Goal: Information Seeking & Learning: Find specific page/section

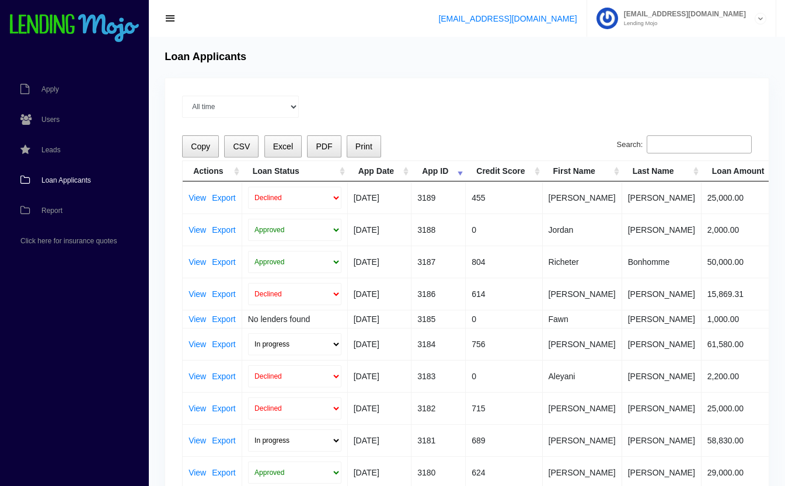
click at [698, 136] on input "Search:" at bounding box center [699, 144] width 105 height 19
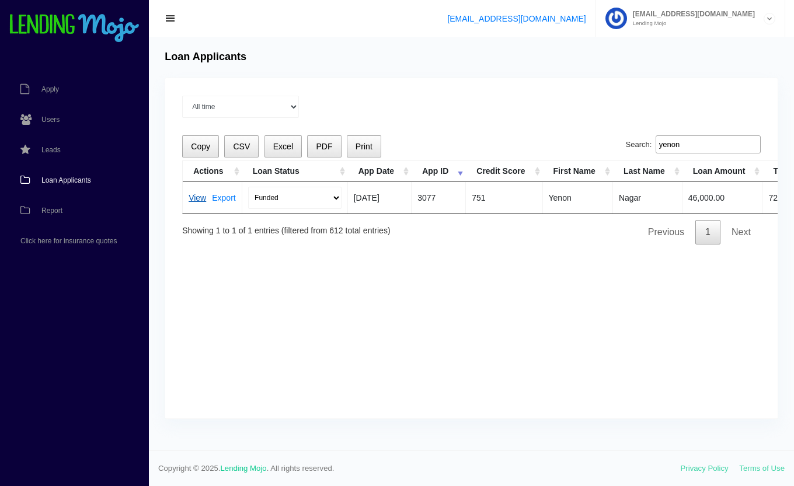
type input "yenon"
click at [192, 196] on link "View" at bounding box center [198, 198] width 18 height 8
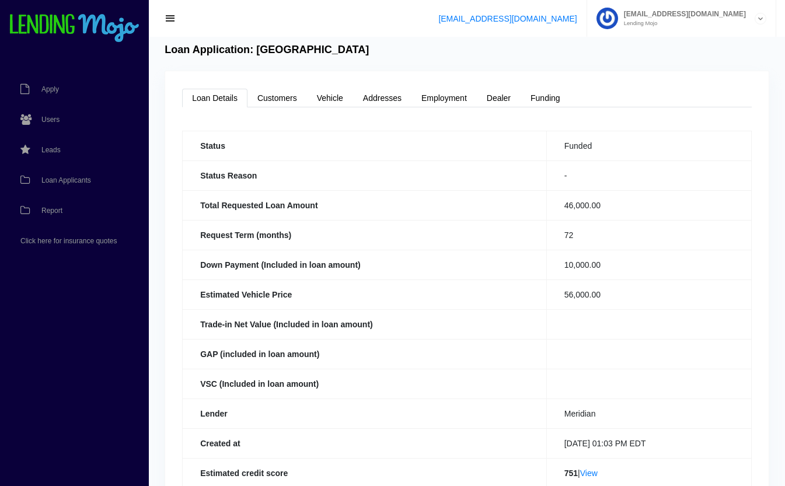
scroll to position [11, 0]
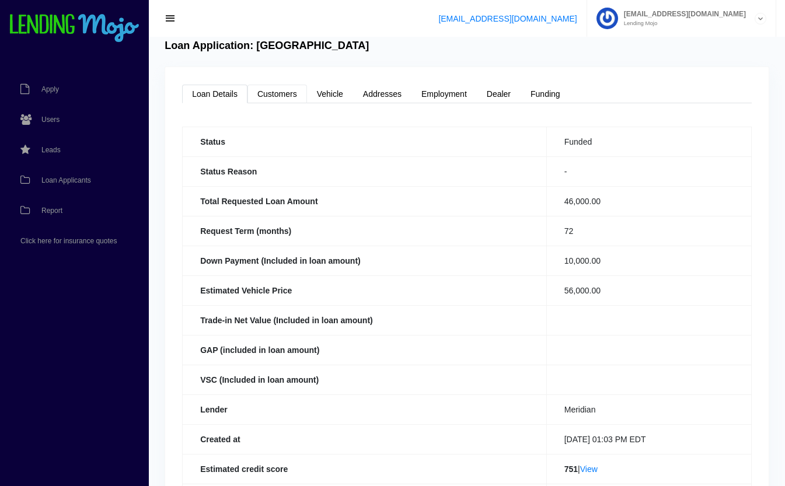
click at [288, 93] on link "Customers" at bounding box center [277, 94] width 60 height 19
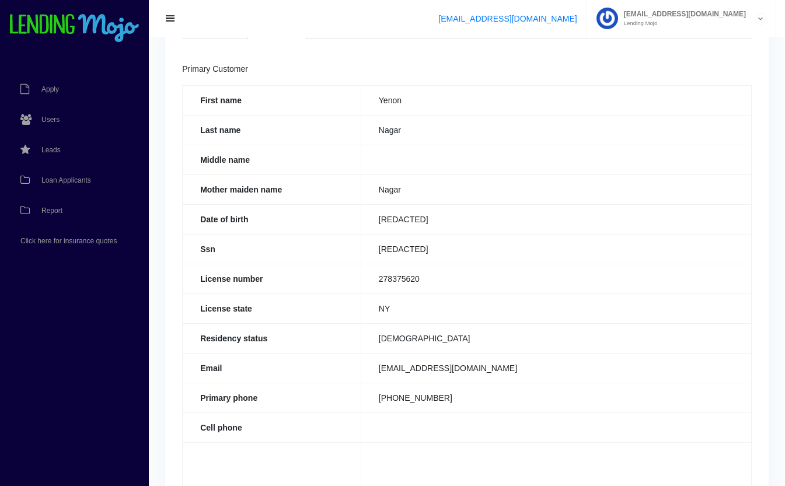
scroll to position [0, 0]
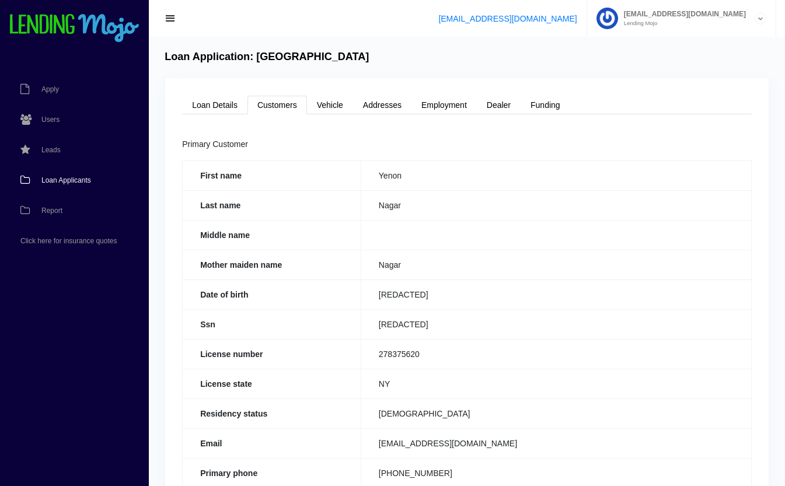
click at [52, 180] on span "Loan Applicants" at bounding box center [66, 180] width 50 height 7
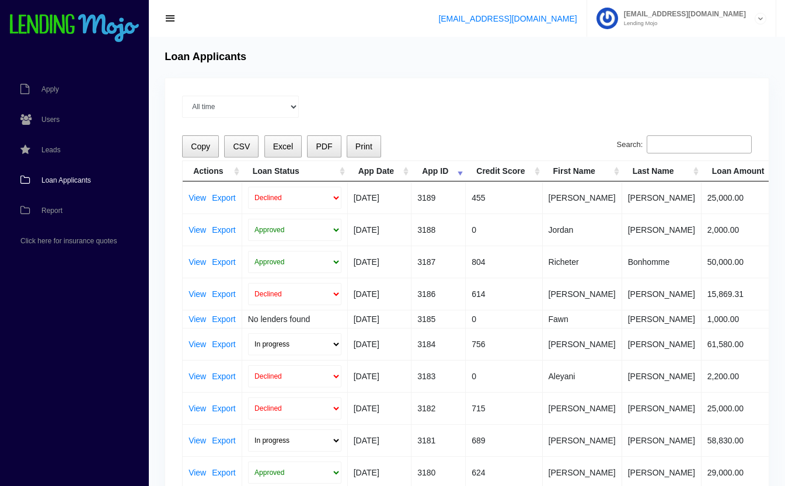
click at [692, 149] on input "Search:" at bounding box center [699, 144] width 105 height 19
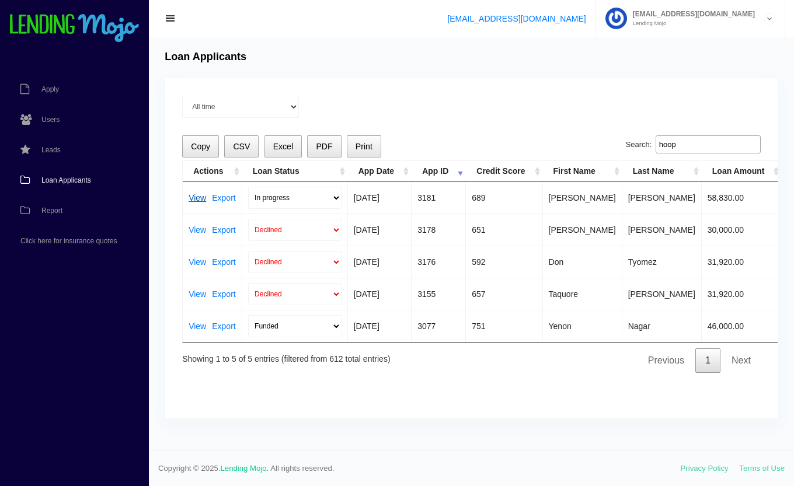
click at [197, 197] on link "View" at bounding box center [198, 198] width 18 height 8
drag, startPoint x: 701, startPoint y: 149, endPoint x: 605, endPoint y: 131, distance: 97.4
click at [605, 131] on div "All time Current Month Jul 2025 Jun 2025 May 2025 Apr 2025 Mar 2025 Loading Cop…" at bounding box center [471, 248] width 612 height 340
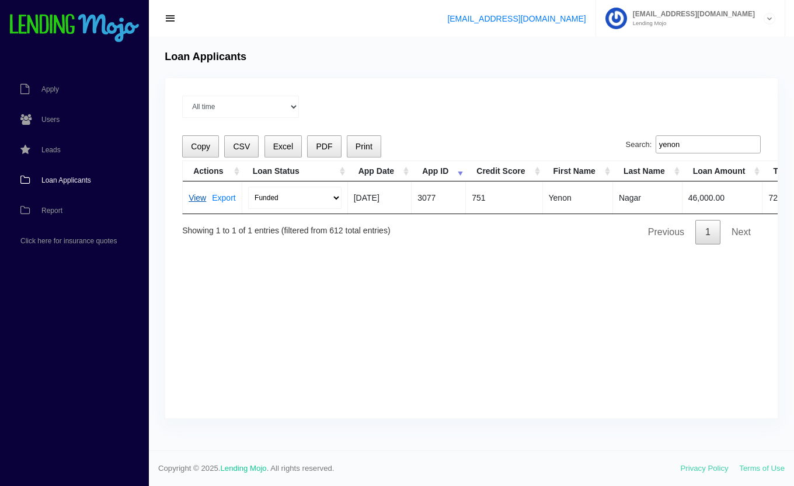
type input "yenon"
click at [195, 194] on link "View" at bounding box center [198, 198] width 18 height 8
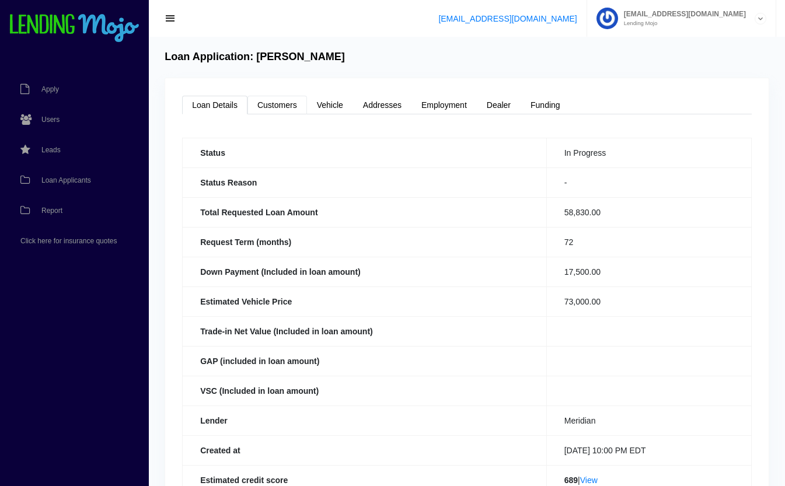
click at [288, 114] on link "Customers" at bounding box center [277, 105] width 60 height 19
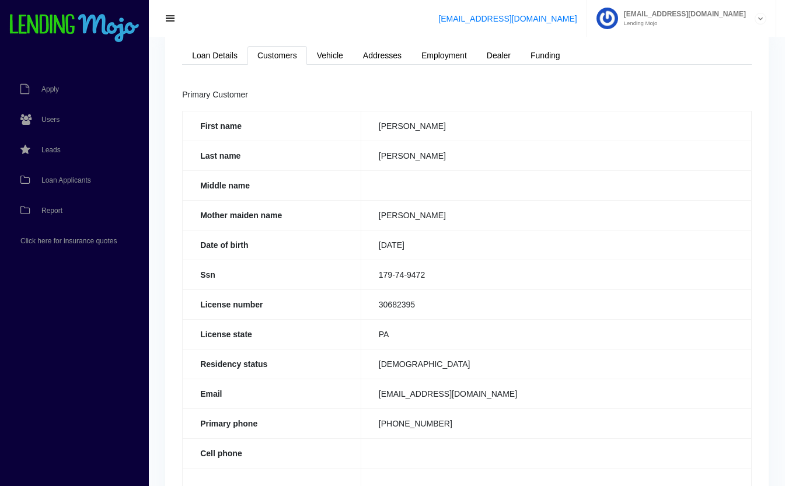
scroll to position [46, 0]
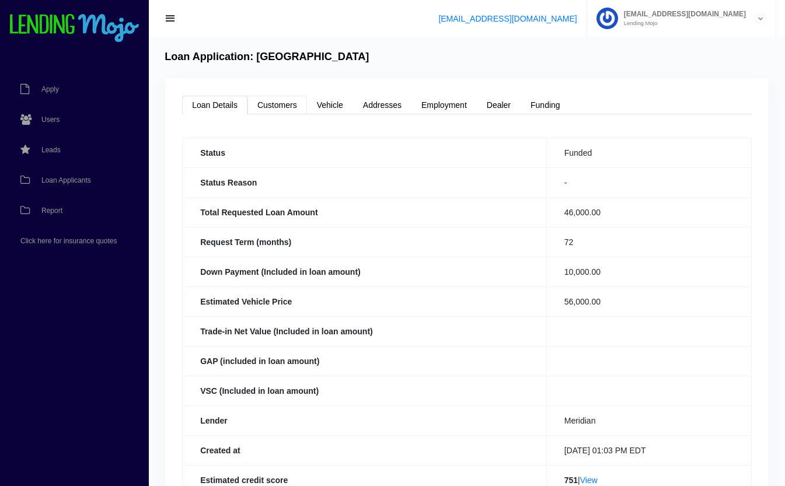
click at [289, 111] on link "Customers" at bounding box center [277, 105] width 60 height 19
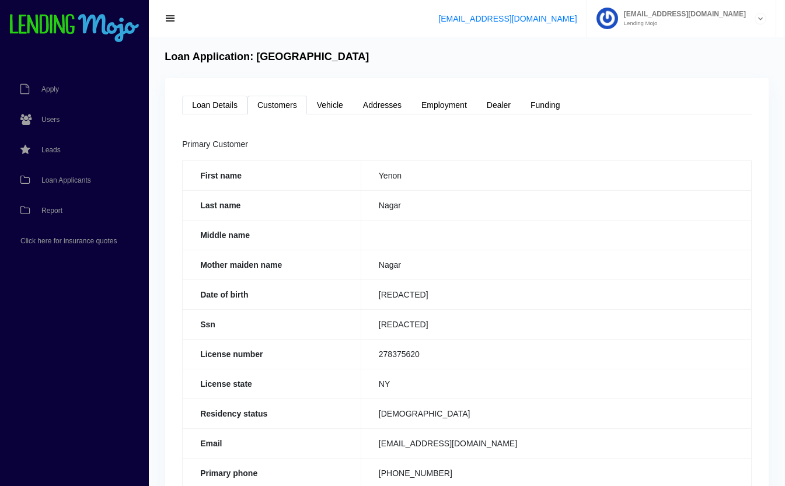
click at [223, 101] on link "Loan Details" at bounding box center [214, 105] width 65 height 19
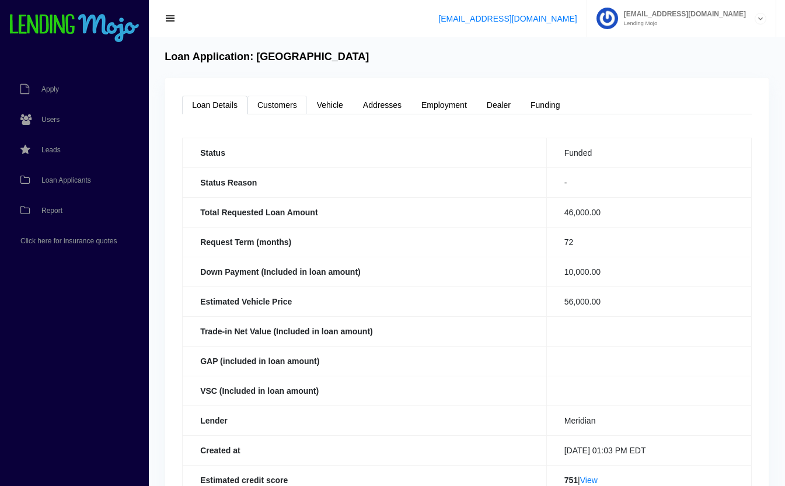
click at [280, 101] on link "Customers" at bounding box center [277, 105] width 60 height 19
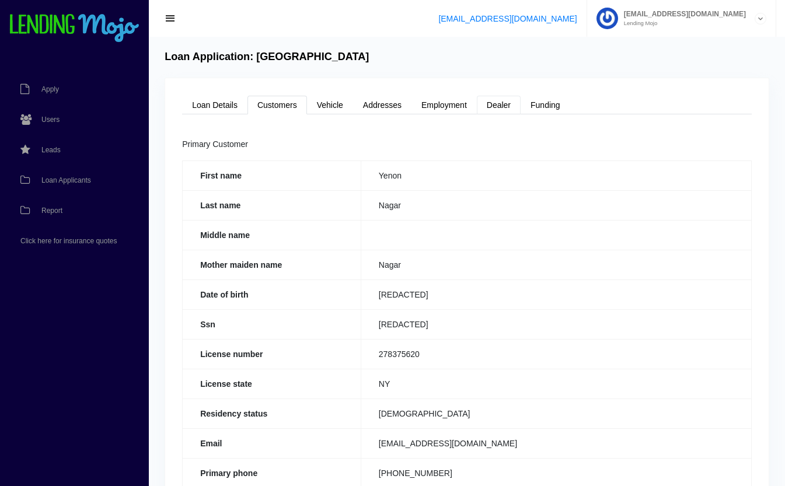
click at [504, 102] on link "Dealer" at bounding box center [499, 105] width 44 height 19
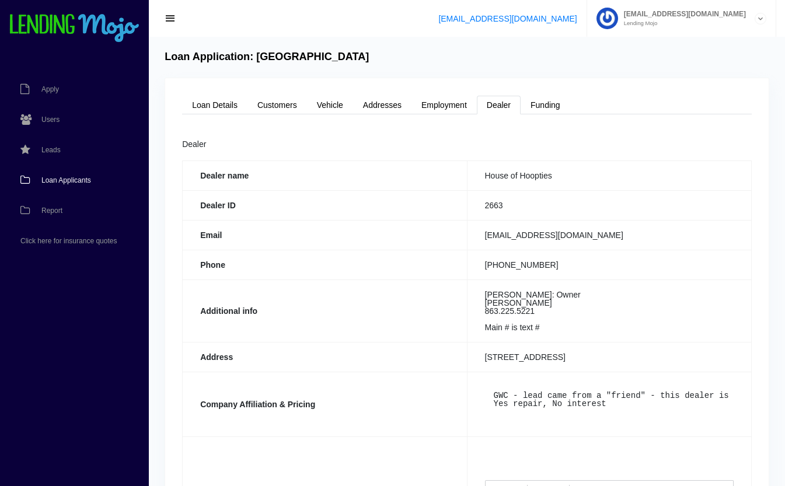
click at [62, 182] on span "Loan Applicants" at bounding box center [66, 180] width 50 height 7
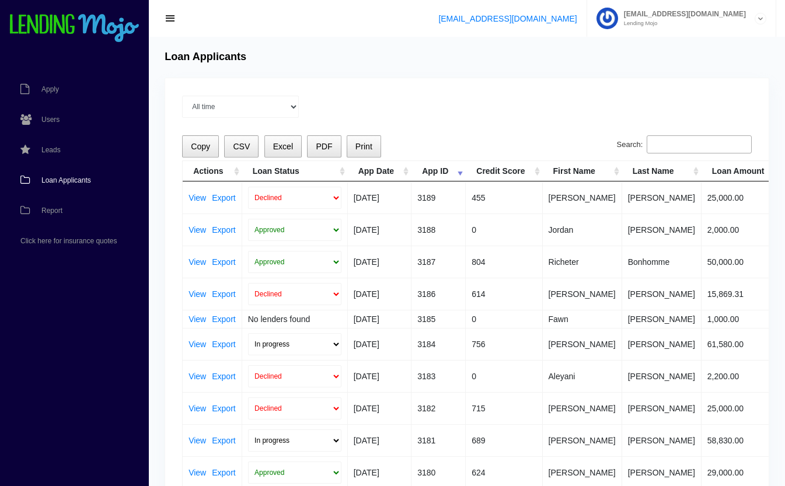
click at [678, 146] on input "Search:" at bounding box center [699, 144] width 105 height 19
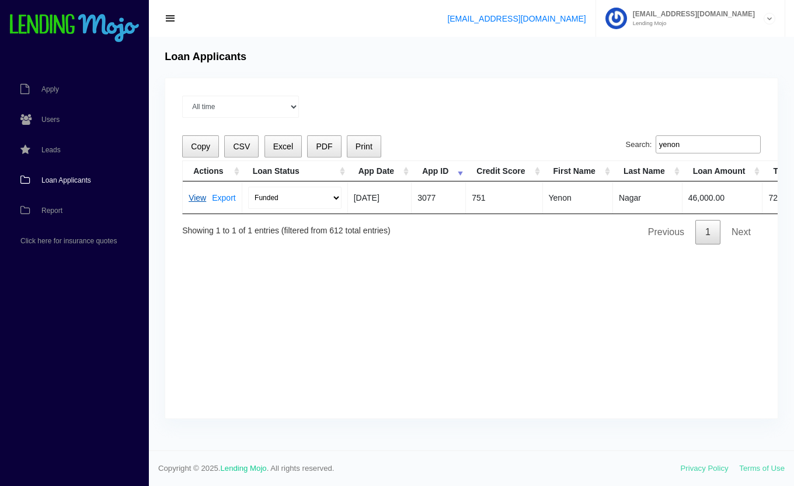
type input "yenon"
click at [197, 198] on link "View" at bounding box center [198, 198] width 18 height 8
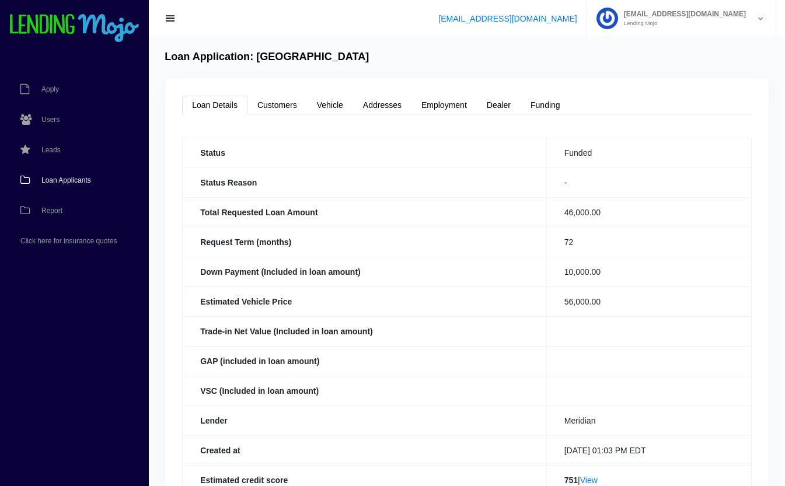
click at [76, 181] on span "Loan Applicants" at bounding box center [66, 180] width 50 height 7
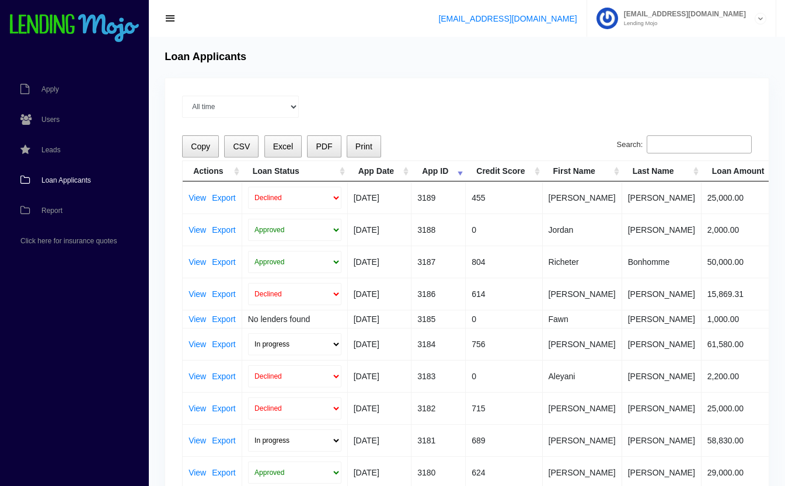
click at [666, 143] on input "Search:" at bounding box center [699, 144] width 105 height 19
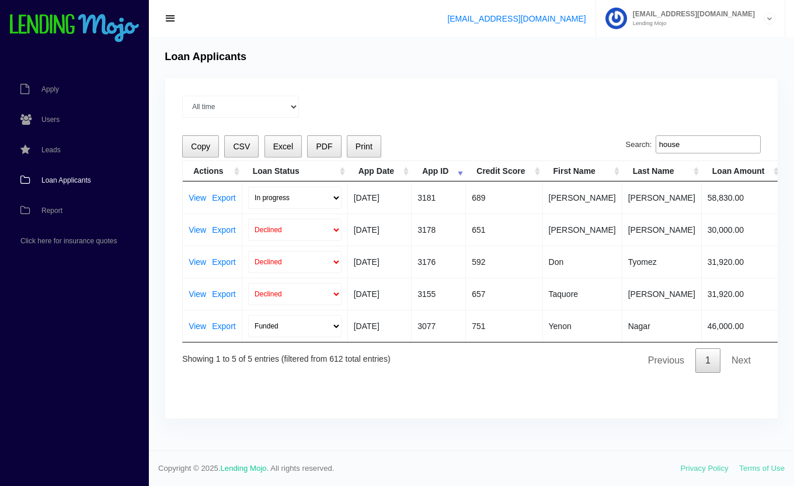
type input "house"
click at [195, 323] on link "View" at bounding box center [198, 326] width 18 height 8
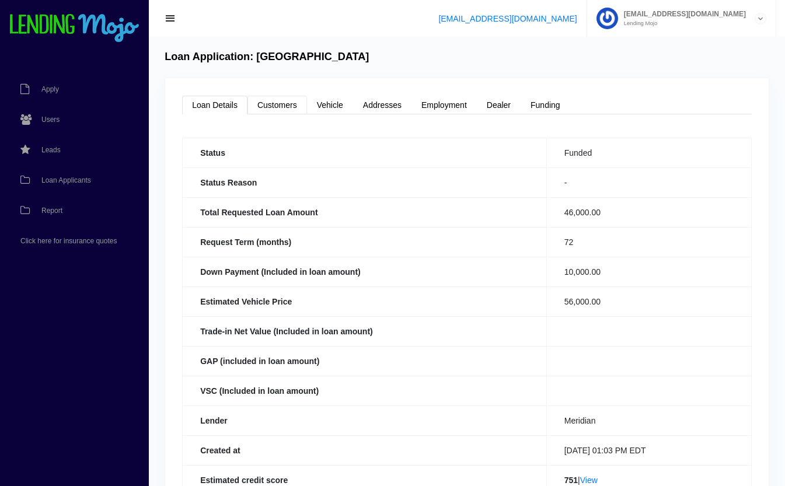
click at [294, 103] on link "Customers" at bounding box center [277, 105] width 60 height 19
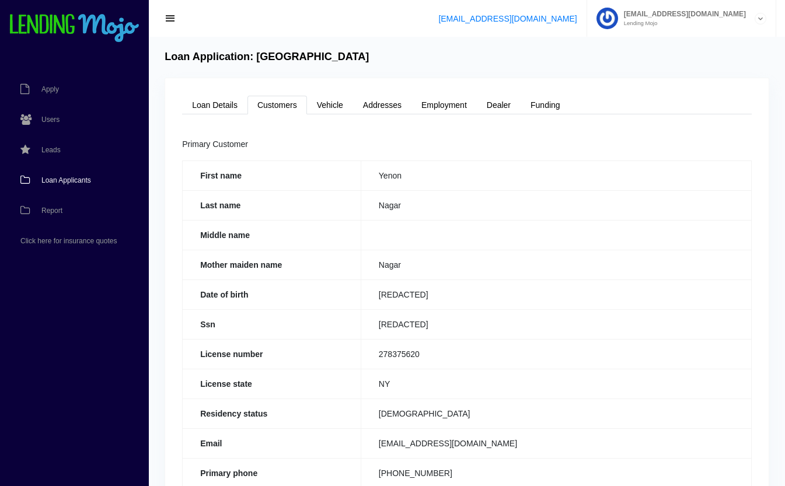
click at [57, 181] on span "Loan Applicants" at bounding box center [66, 180] width 50 height 7
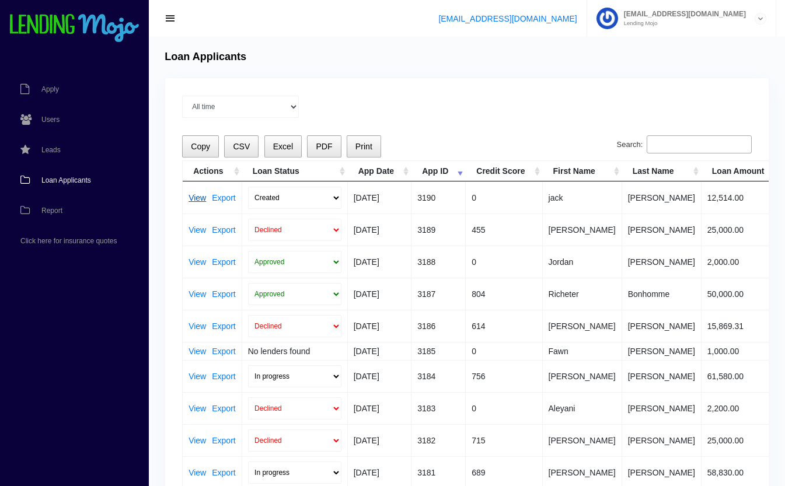
click at [196, 198] on link "View" at bounding box center [198, 198] width 18 height 8
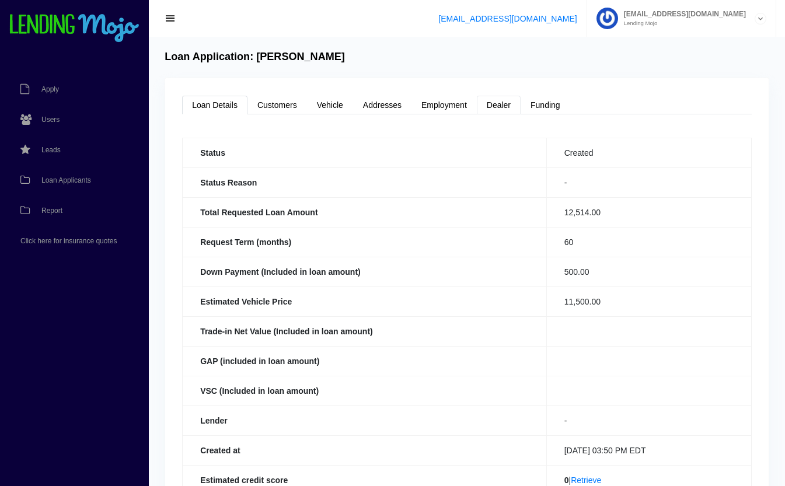
click at [501, 109] on link "Dealer" at bounding box center [499, 105] width 44 height 19
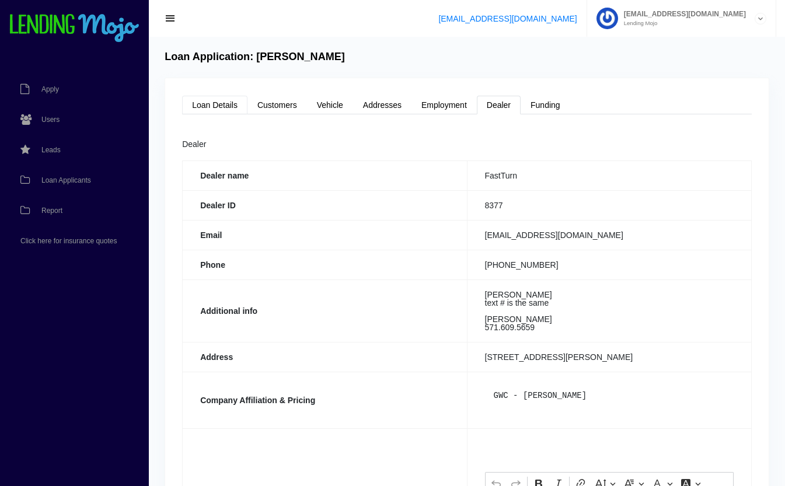
click at [232, 111] on link "Loan Details" at bounding box center [214, 105] width 65 height 19
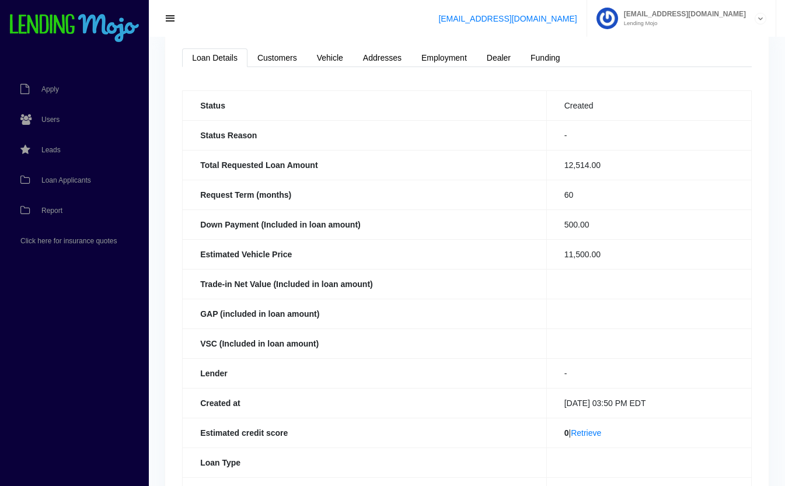
scroll to position [99, 0]
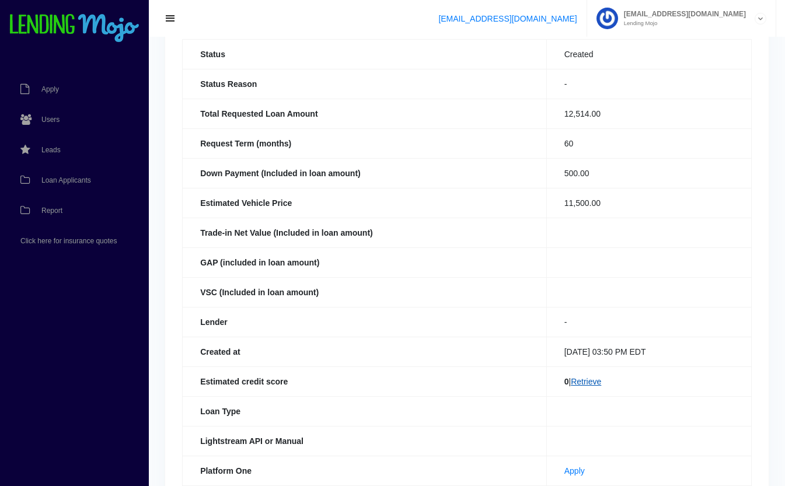
click at [583, 384] on link "Retrieve" at bounding box center [586, 381] width 30 height 9
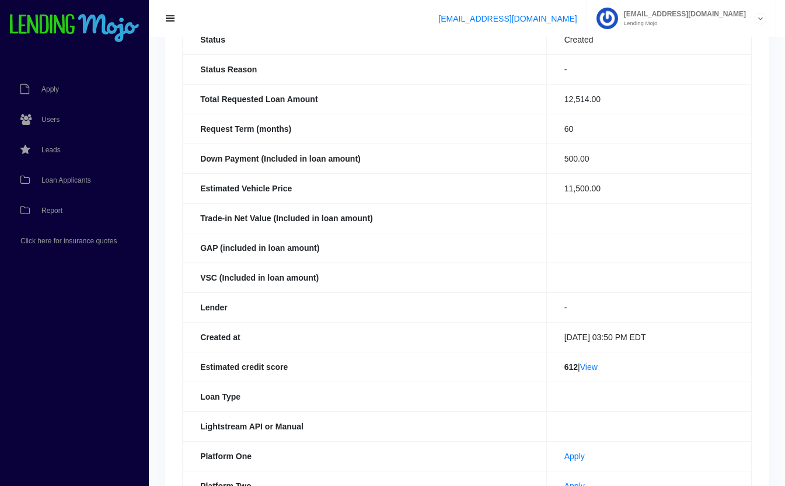
scroll to position [121, 0]
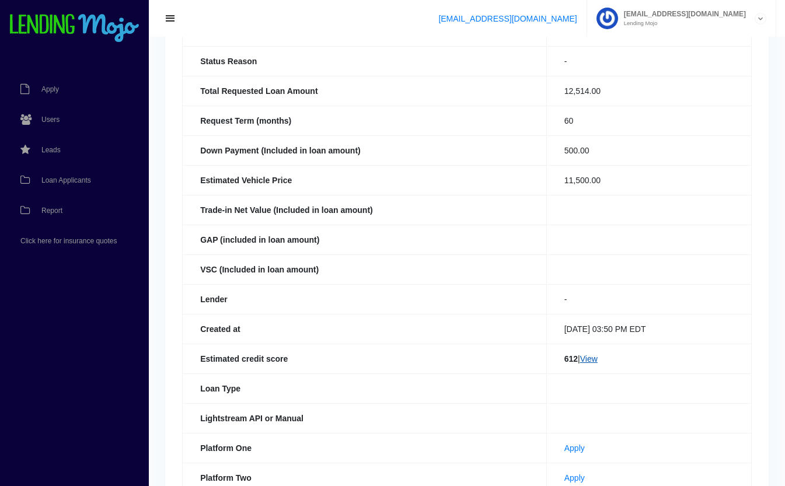
click at [588, 362] on link "View" at bounding box center [589, 358] width 18 height 9
click at [76, 179] on span "Loan Applicants" at bounding box center [66, 180] width 50 height 7
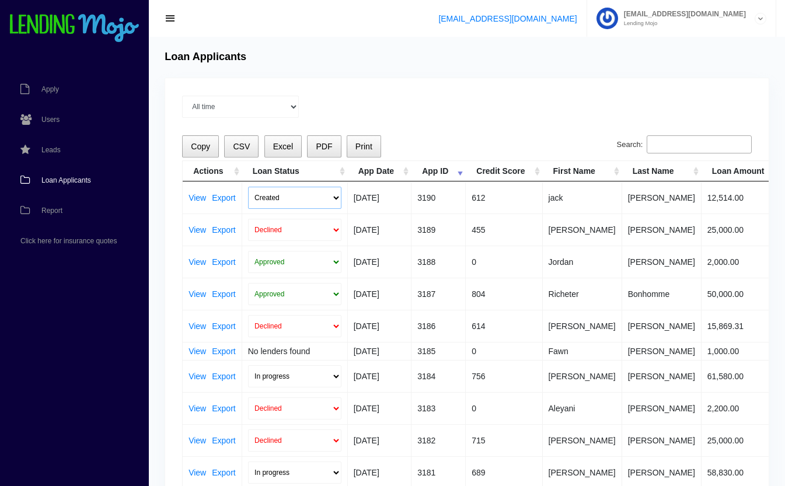
click at [285, 202] on select "Created Submitted" at bounding box center [294, 198] width 93 height 22
select select "submitted"
click at [248, 187] on select "Created Submitted" at bounding box center [294, 198] width 93 height 22
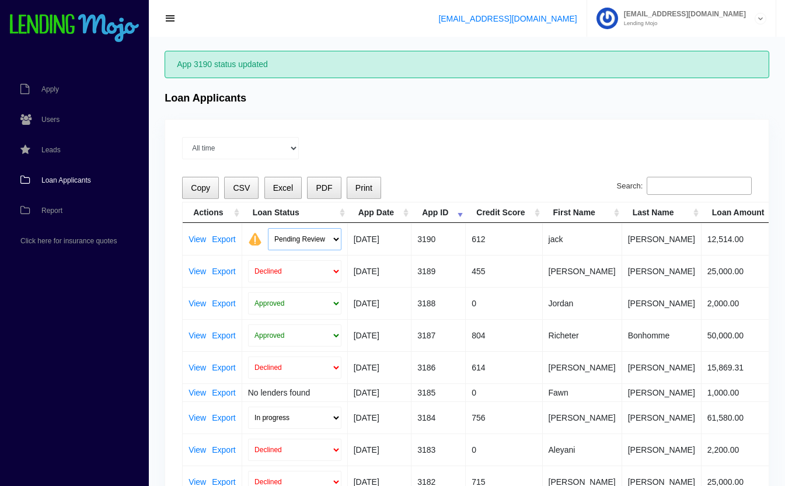
click at [290, 236] on select "Pending Review Approve Decline Unqualified" at bounding box center [305, 239] width 74 height 22
select select "declined"
click at [268, 228] on select "Pending Review Approve Decline Unqualified" at bounding box center [305, 239] width 74 height 22
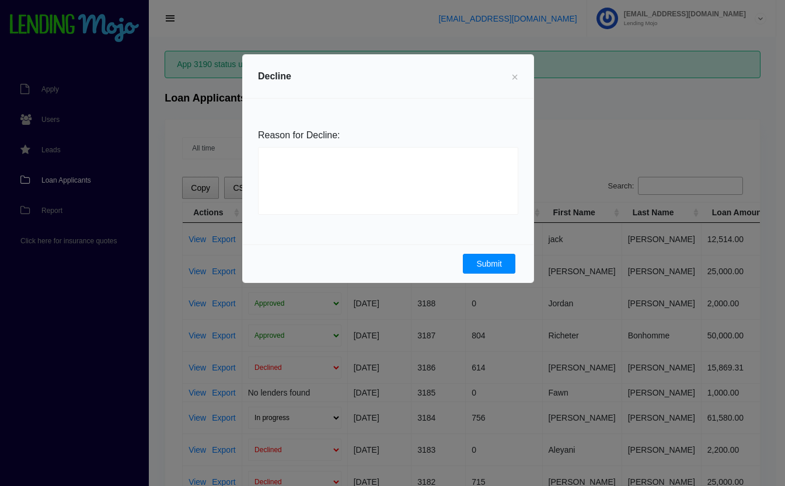
click at [481, 259] on button "Submit" at bounding box center [489, 264] width 53 height 20
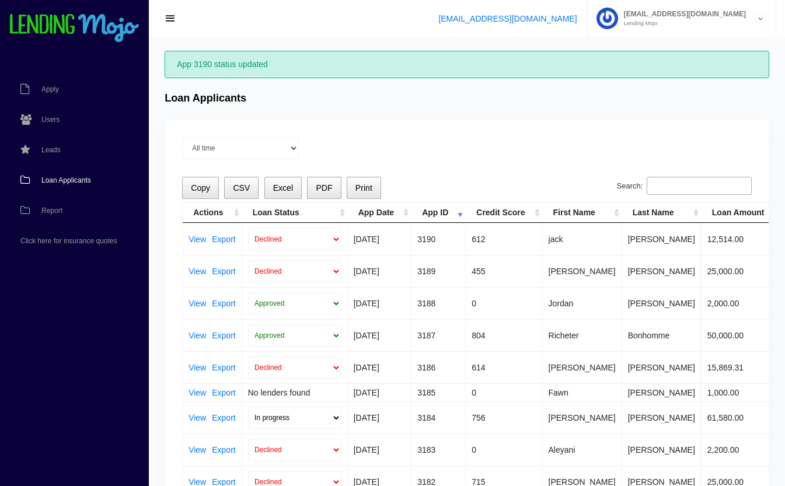
click at [707, 183] on input "Search:" at bounding box center [699, 186] width 105 height 19
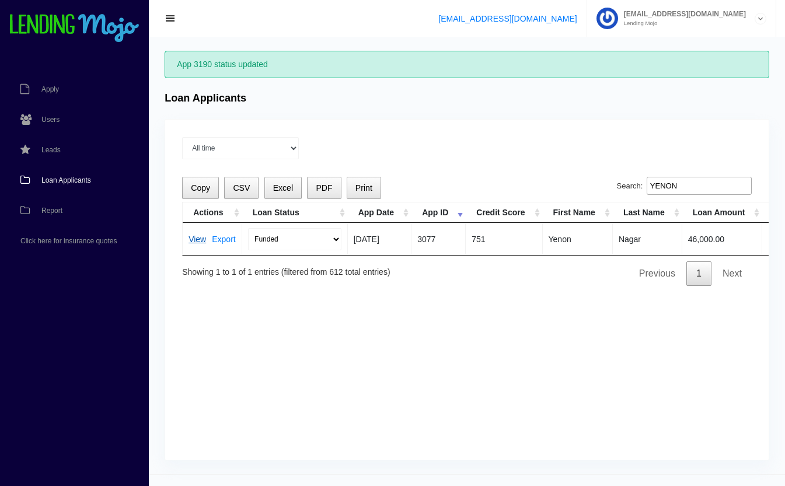
type input "YENON"
click at [200, 240] on link "View" at bounding box center [198, 239] width 18 height 8
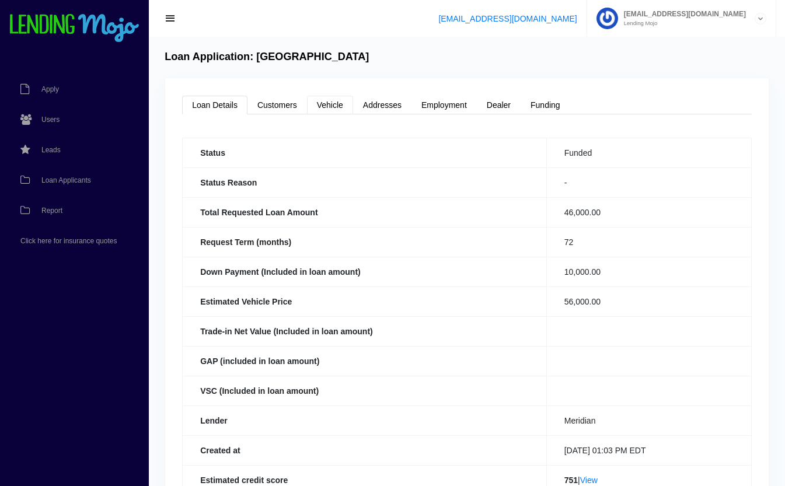
click at [346, 99] on link "Vehicle" at bounding box center [330, 105] width 46 height 19
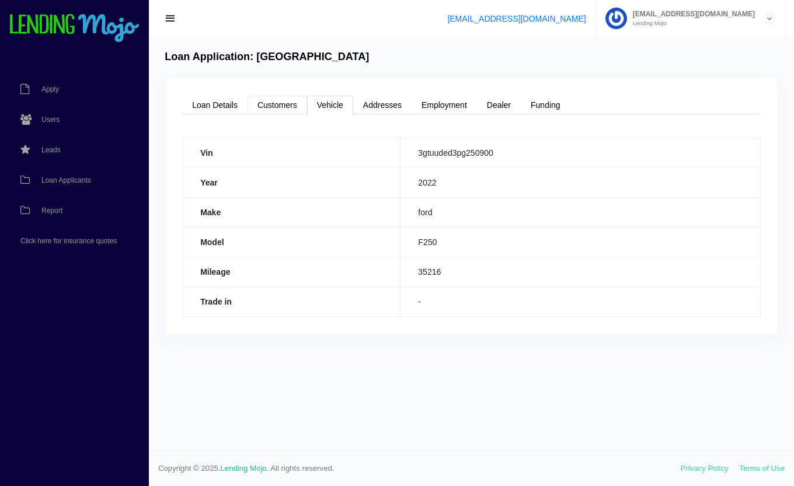
click at [281, 106] on link "Customers" at bounding box center [277, 105] width 60 height 19
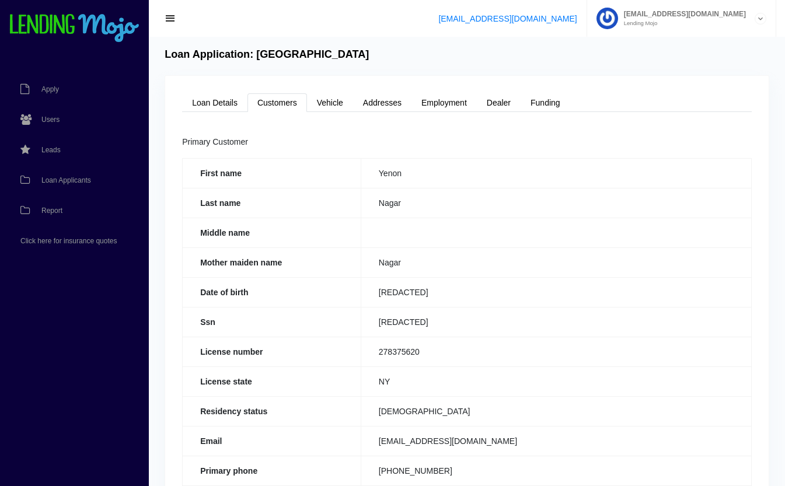
scroll to position [4, 0]
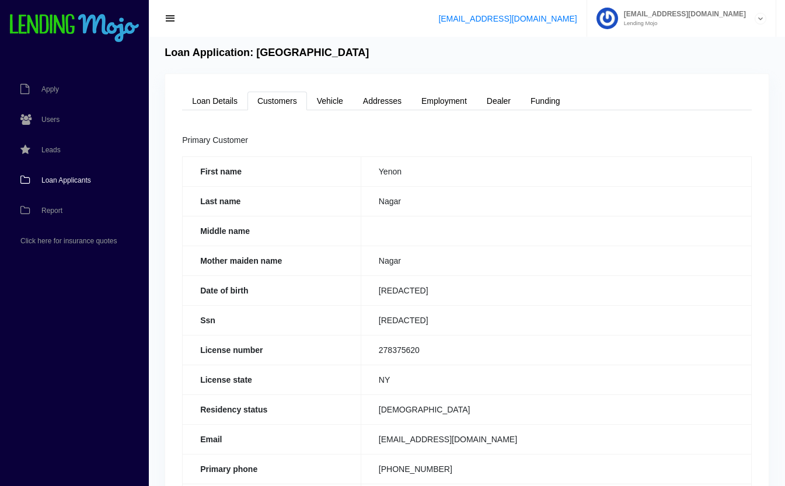
click at [74, 180] on span "Loan Applicants" at bounding box center [66, 180] width 50 height 7
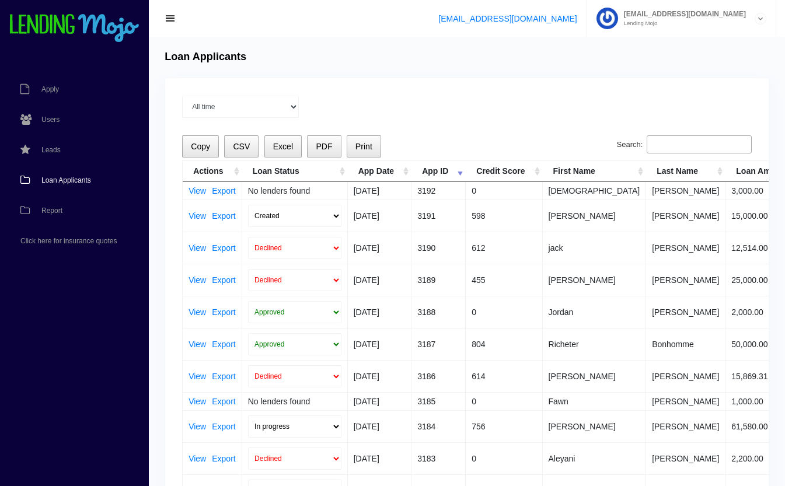
click at [667, 143] on input "Search:" at bounding box center [699, 144] width 105 height 19
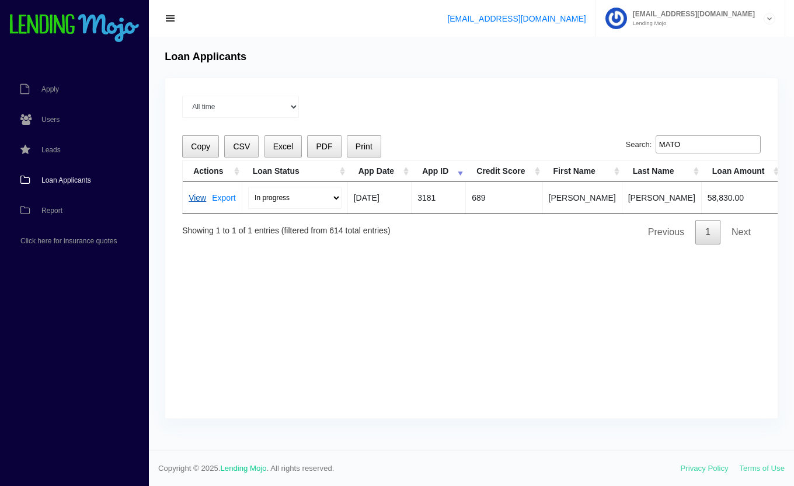
type input "MATO"
click at [197, 197] on link "View" at bounding box center [198, 198] width 18 height 8
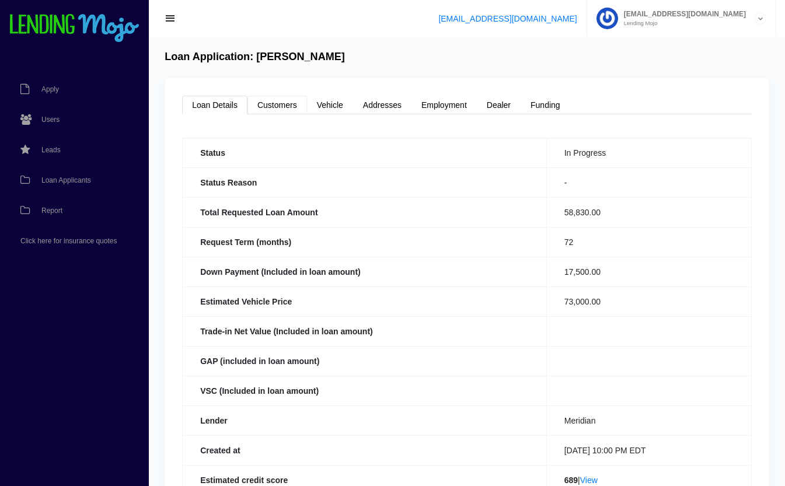
click at [287, 103] on link "Customers" at bounding box center [277, 105] width 60 height 19
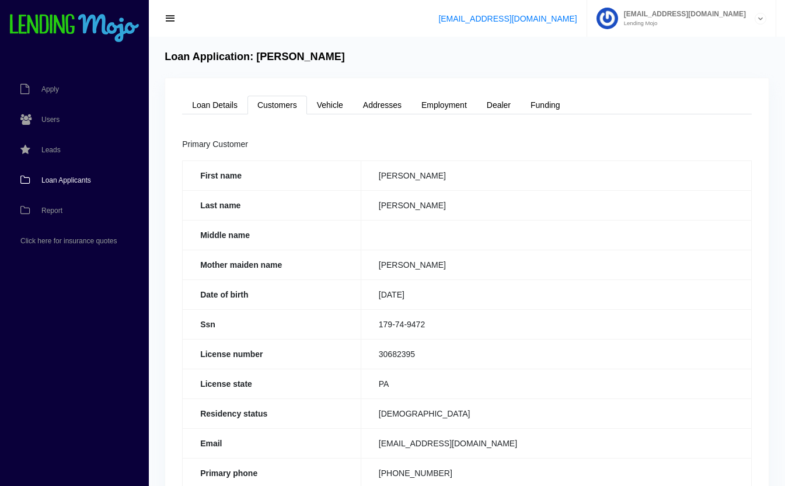
click at [69, 183] on span "Loan Applicants" at bounding box center [66, 180] width 50 height 7
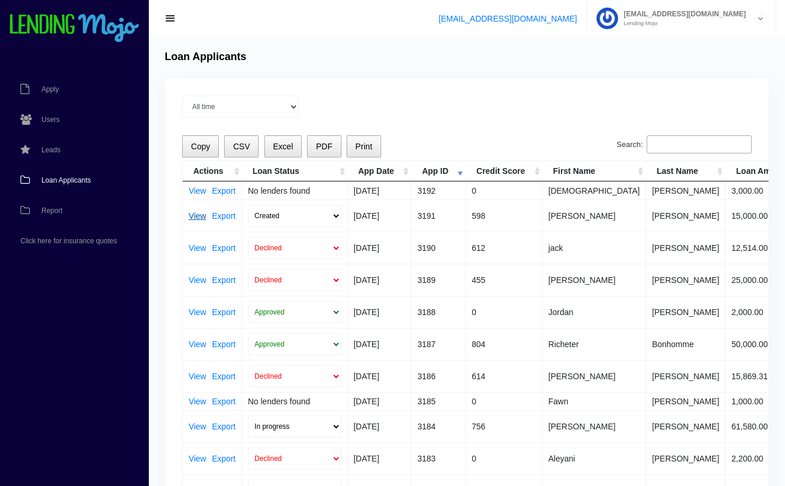
click at [198, 212] on link "View" at bounding box center [198, 216] width 18 height 8
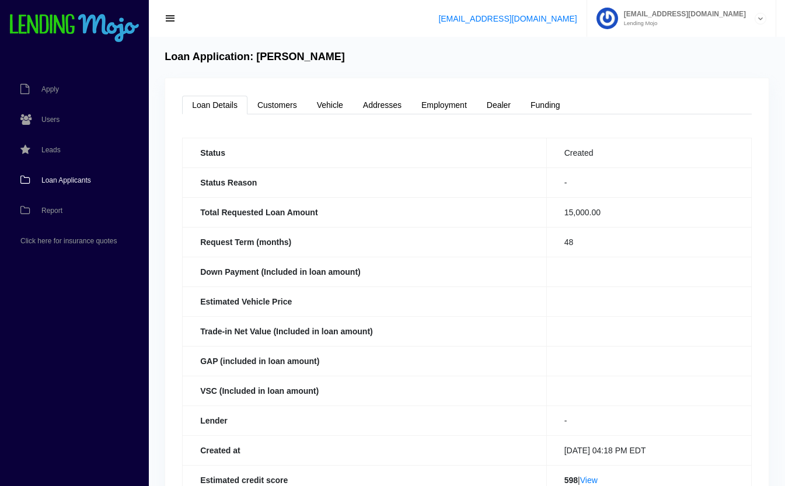
click at [88, 179] on span "Loan Applicants" at bounding box center [66, 180] width 50 height 7
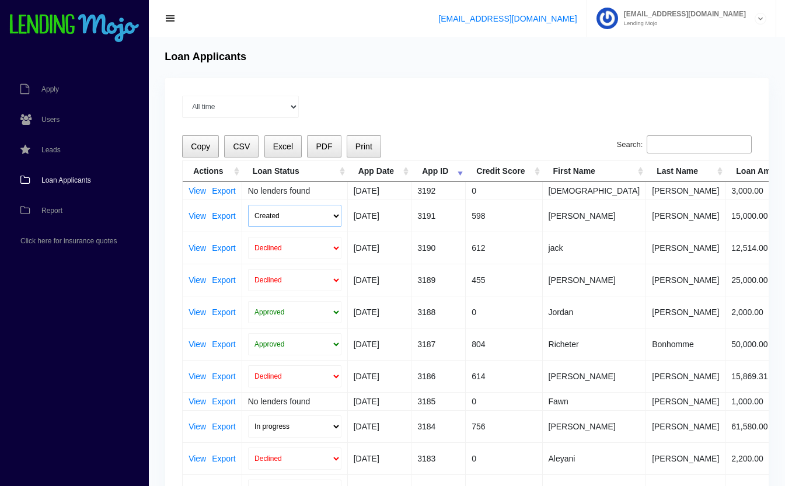
click at [266, 215] on select "Created Submitted" at bounding box center [294, 216] width 93 height 22
select select "submitted"
click at [248, 205] on select "Created Submitted" at bounding box center [294, 216] width 93 height 22
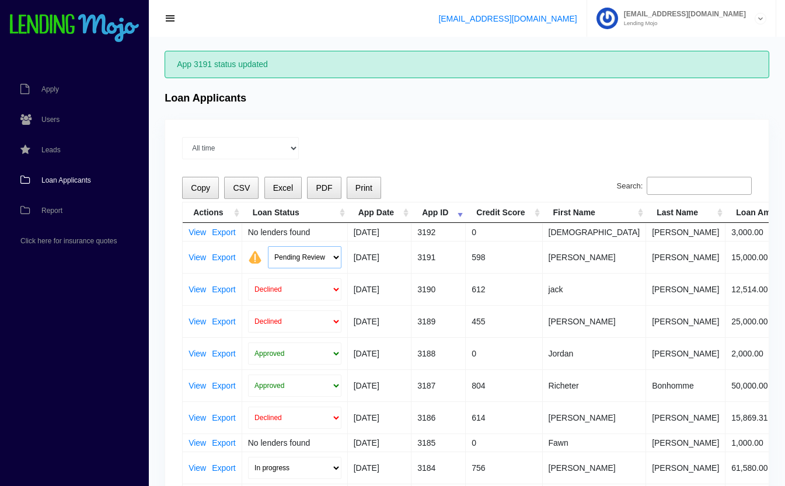
click at [291, 258] on select "Pending Review Approve Decline Unqualified" at bounding box center [305, 257] width 74 height 22
select select "declined"
click at [268, 246] on select "Pending Review Approve Decline Unqualified" at bounding box center [305, 257] width 74 height 22
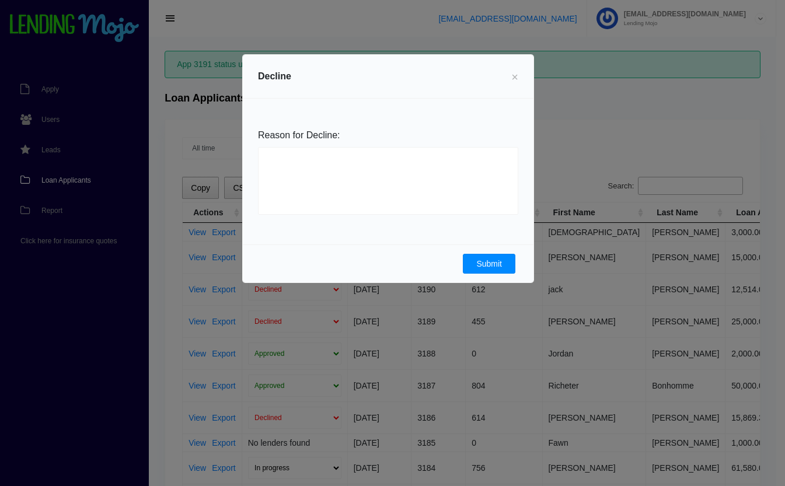
click at [483, 266] on button "Submit" at bounding box center [489, 264] width 53 height 20
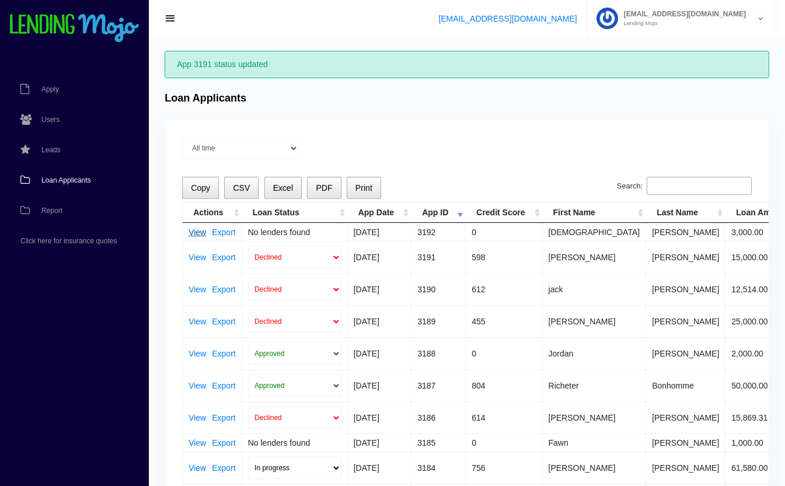
click at [198, 232] on link "View" at bounding box center [198, 232] width 18 height 8
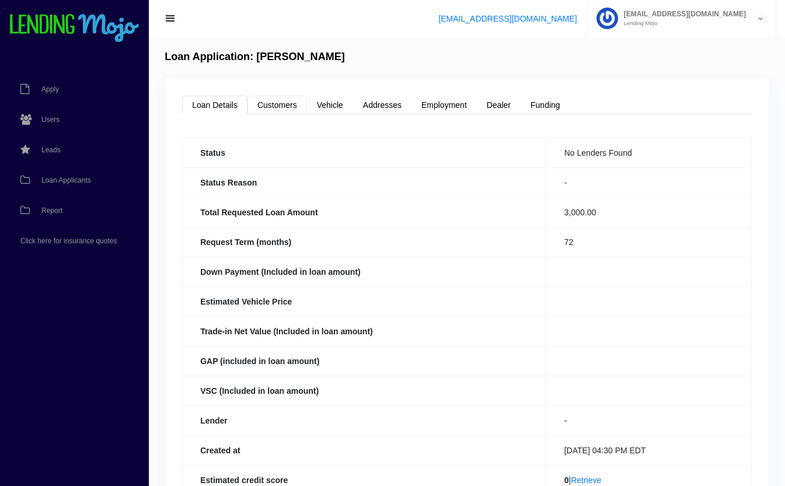
click at [271, 106] on link "Customers" at bounding box center [277, 105] width 60 height 19
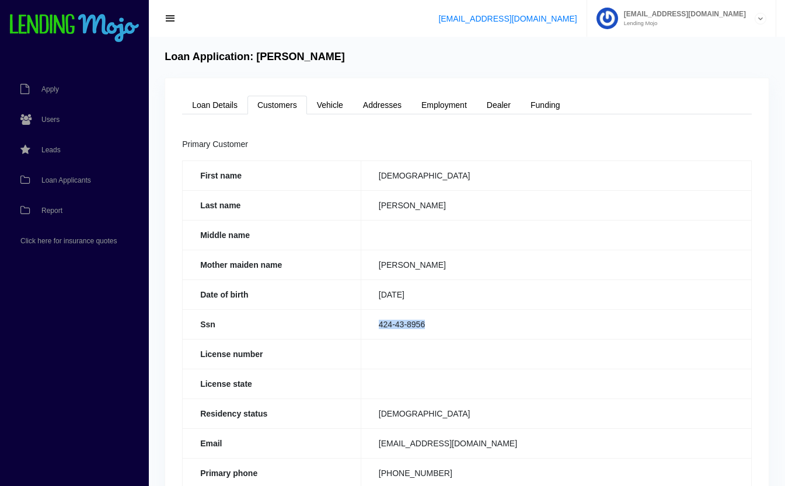
drag, startPoint x: 432, startPoint y: 326, endPoint x: 377, endPoint y: 329, distance: 55.5
click at [377, 329] on td "424-43-8956" at bounding box center [556, 324] width 390 height 30
copy td "424-43-8956"
click at [225, 108] on link "Loan Details" at bounding box center [214, 105] width 65 height 19
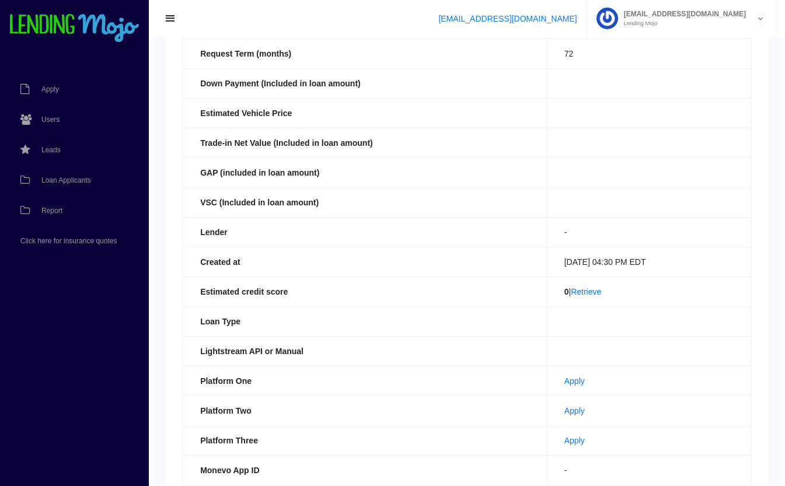
scroll to position [189, 0]
click at [564, 381] on link "Apply" at bounding box center [574, 380] width 20 height 9
click at [564, 411] on link "Apply" at bounding box center [574, 410] width 20 height 9
click at [91, 180] on link "Loan Applicants" at bounding box center [68, 180] width 137 height 30
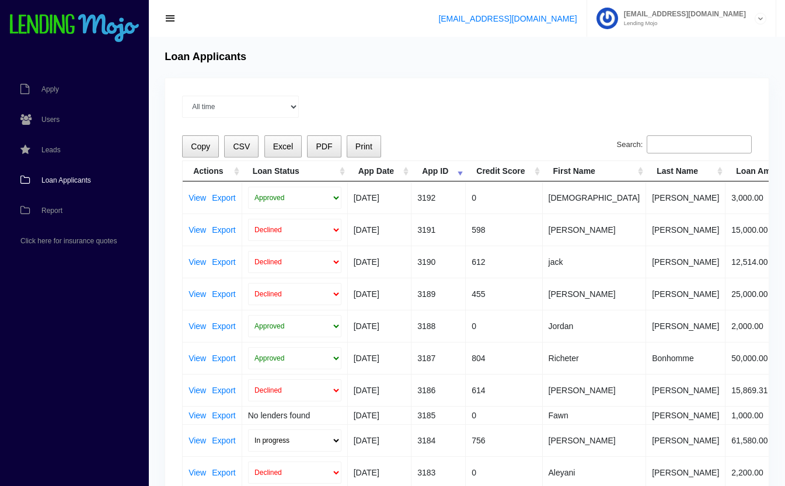
click at [706, 152] on input "Search:" at bounding box center [699, 144] width 105 height 19
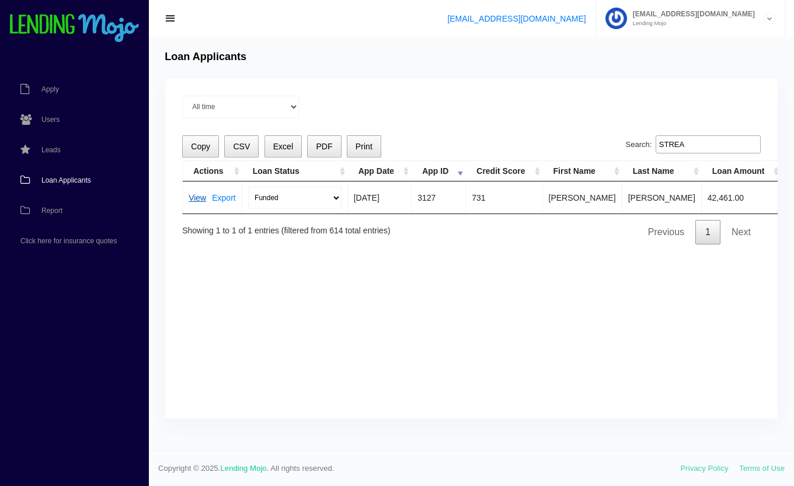
type input "STREA"
click at [195, 198] on link "View" at bounding box center [198, 198] width 18 height 8
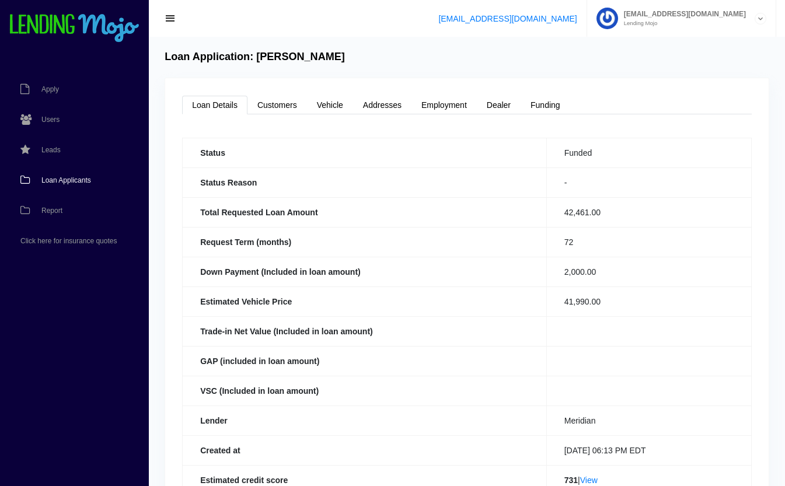
click at [75, 180] on span "Loan Applicants" at bounding box center [66, 180] width 50 height 7
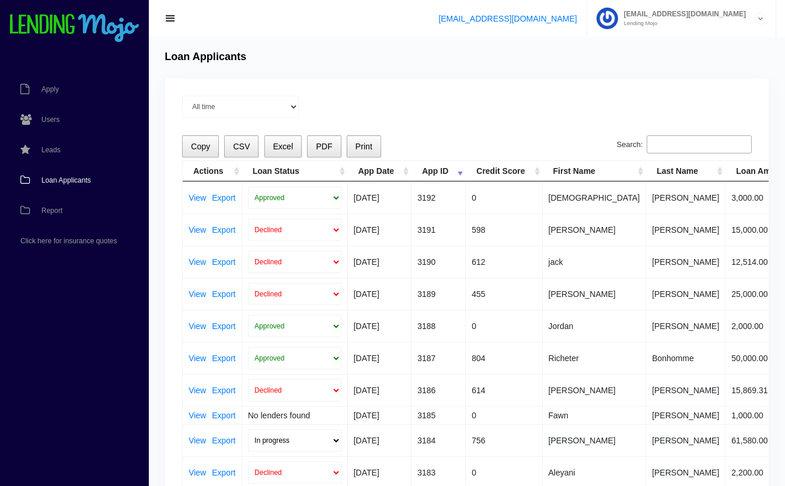
click at [690, 142] on input "Search:" at bounding box center [699, 144] width 105 height 19
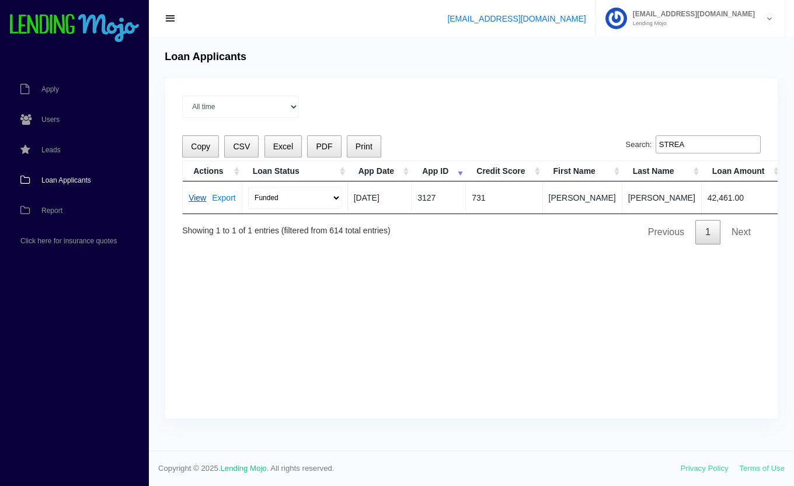
type input "STREA"
click at [193, 196] on link "View" at bounding box center [198, 198] width 18 height 8
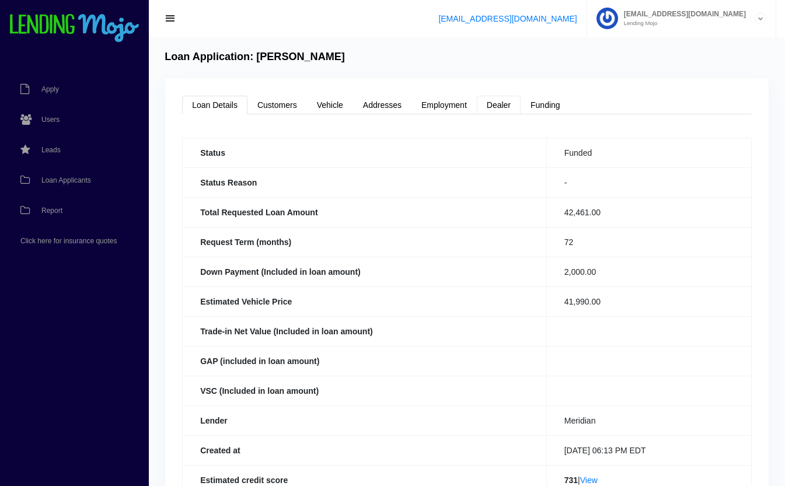
click at [503, 110] on link "Dealer" at bounding box center [499, 105] width 44 height 19
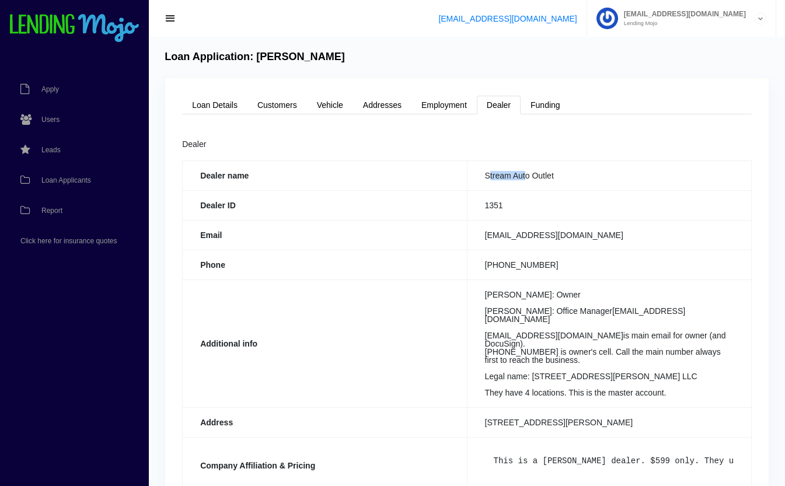
drag, startPoint x: 525, startPoint y: 177, endPoint x: 489, endPoint y: 178, distance: 35.6
click at [489, 178] on td "Stream Auto Outlet" at bounding box center [609, 176] width 284 height 30
drag, startPoint x: 489, startPoint y: 178, endPoint x: 497, endPoint y: 236, distance: 58.9
click at [497, 236] on td "jremz1988@gmail.com" at bounding box center [609, 235] width 284 height 30
drag, startPoint x: 528, startPoint y: 235, endPoint x: 496, endPoint y: 239, distance: 32.4
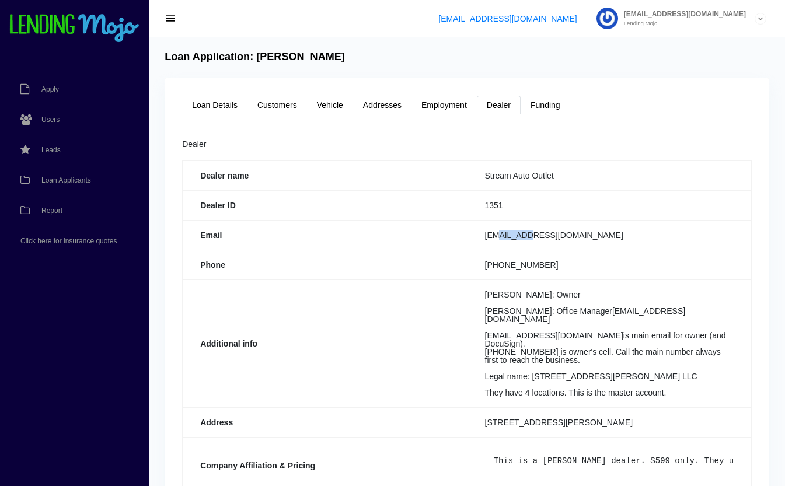
click at [496, 239] on td "jremz1988@gmail.com" at bounding box center [609, 235] width 284 height 30
drag, startPoint x: 496, startPoint y: 239, endPoint x: 482, endPoint y: 235, distance: 14.0
click at [482, 235] on td "jremz1988@gmail.com" at bounding box center [609, 235] width 284 height 30
drag, startPoint x: 577, startPoint y: 232, endPoint x: 481, endPoint y: 241, distance: 96.8
click at [481, 241] on td "jremz1988@gmail.com" at bounding box center [609, 235] width 284 height 30
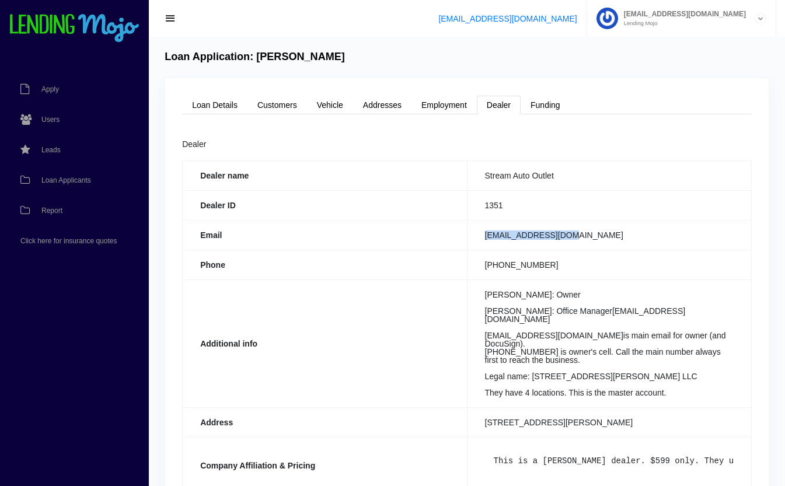
copy td "jremz1988@gmail.com"
click at [64, 184] on span "Loan Applicants" at bounding box center [66, 180] width 50 height 7
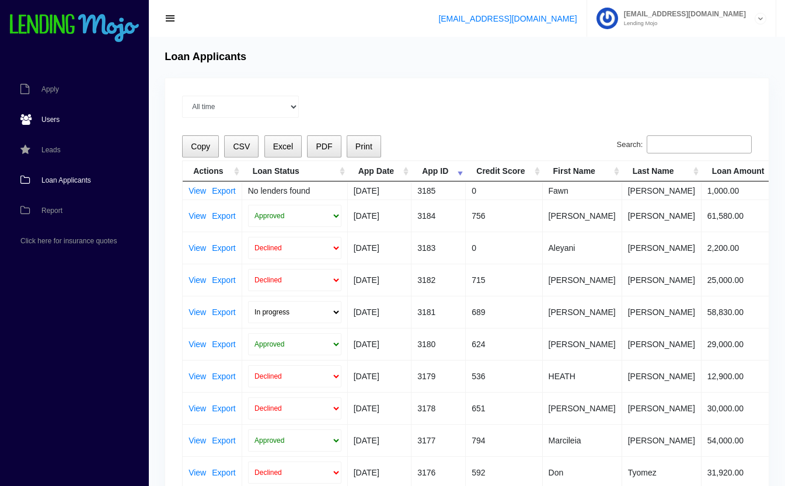
click at [47, 118] on span "Users" at bounding box center [50, 119] width 18 height 7
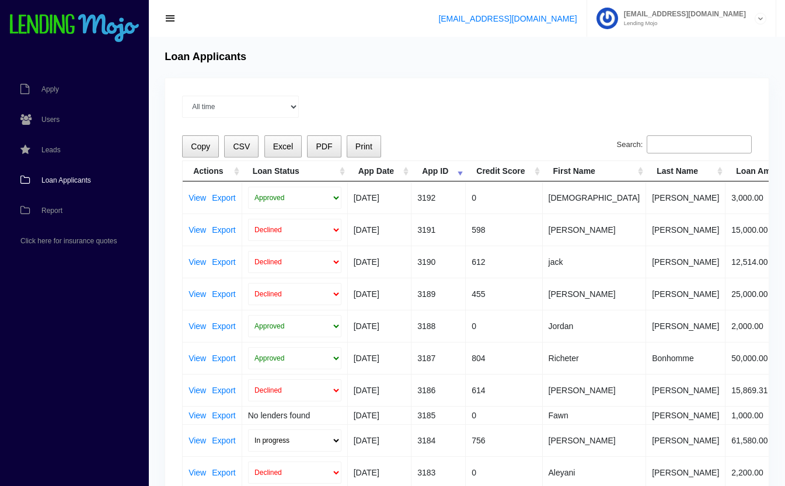
click at [725, 163] on th "Loan Amount" at bounding box center [765, 171] width 81 height 20
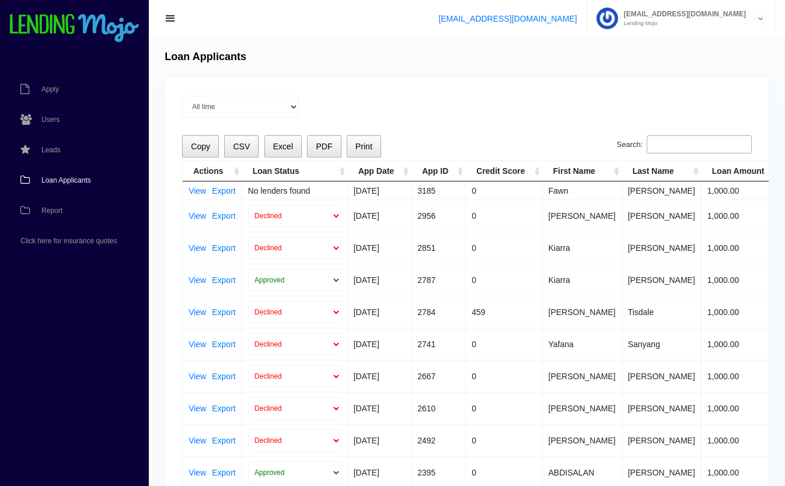
click at [687, 148] on input "Search:" at bounding box center [699, 144] width 105 height 19
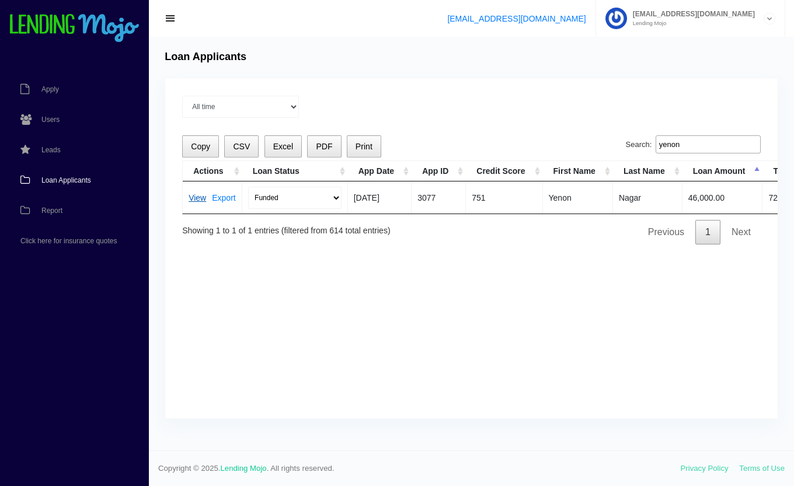
type input "yenon"
click at [191, 194] on link "View" at bounding box center [198, 198] width 18 height 8
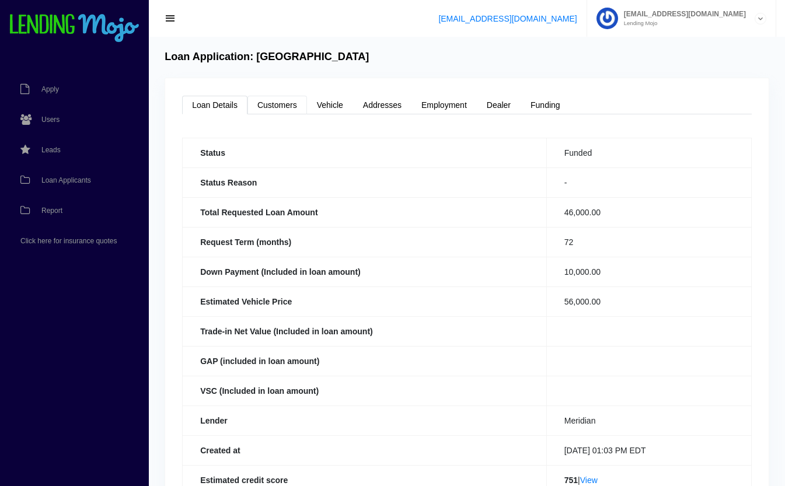
click at [282, 107] on link "Customers" at bounding box center [277, 105] width 60 height 19
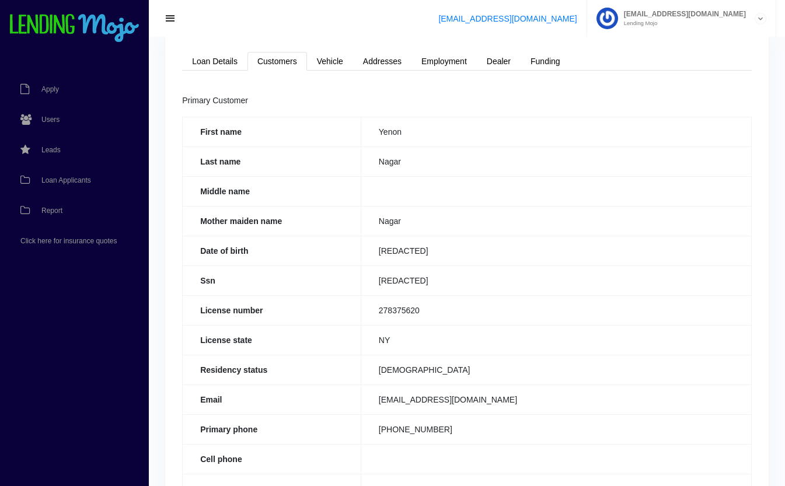
scroll to position [46, 0]
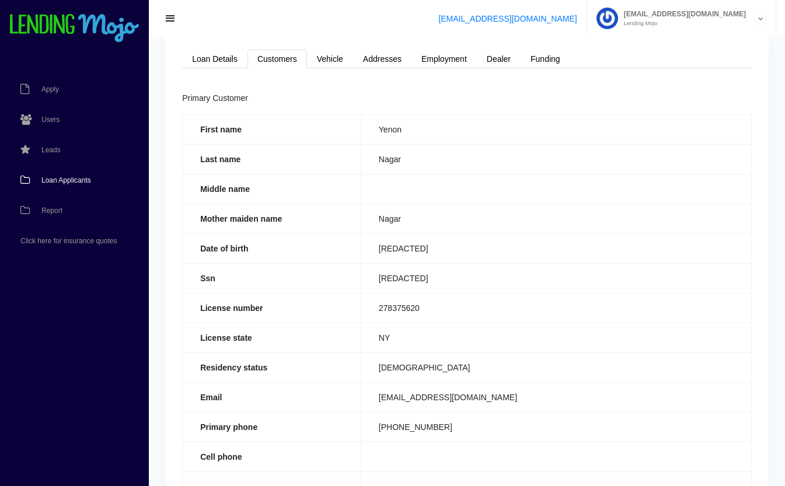
click at [57, 177] on span "Loan Applicants" at bounding box center [66, 180] width 50 height 7
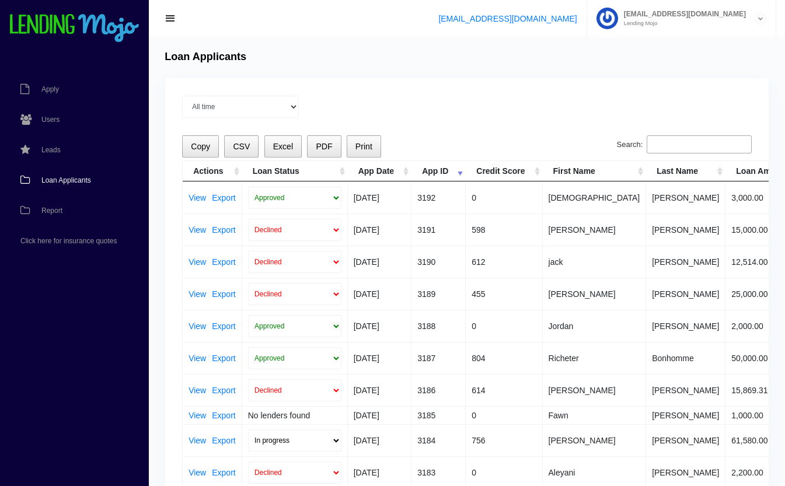
click at [679, 147] on input "Search:" at bounding box center [699, 144] width 105 height 19
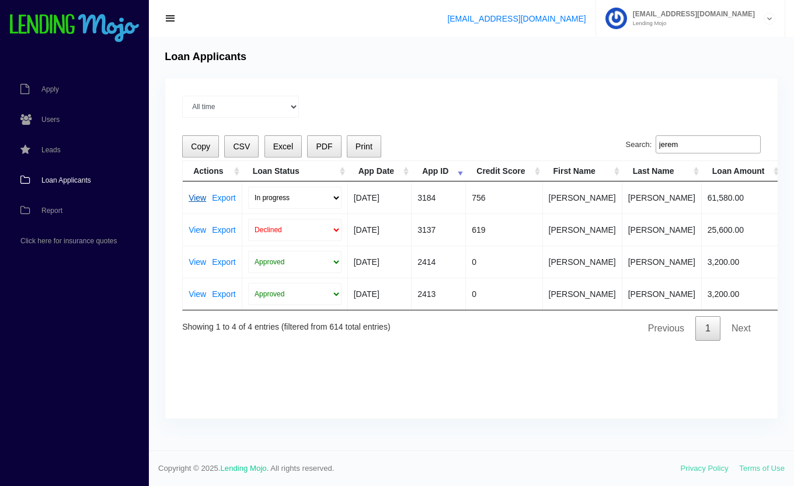
type input "jerem"
click at [197, 197] on link "View" at bounding box center [198, 198] width 18 height 8
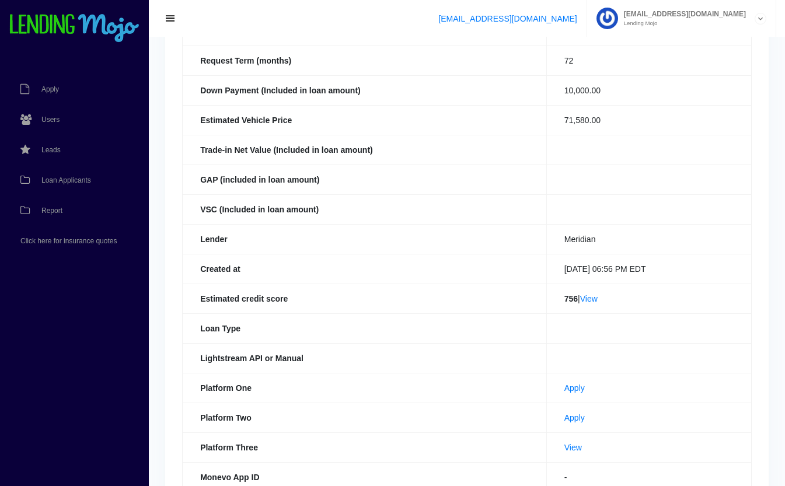
scroll to position [255, 0]
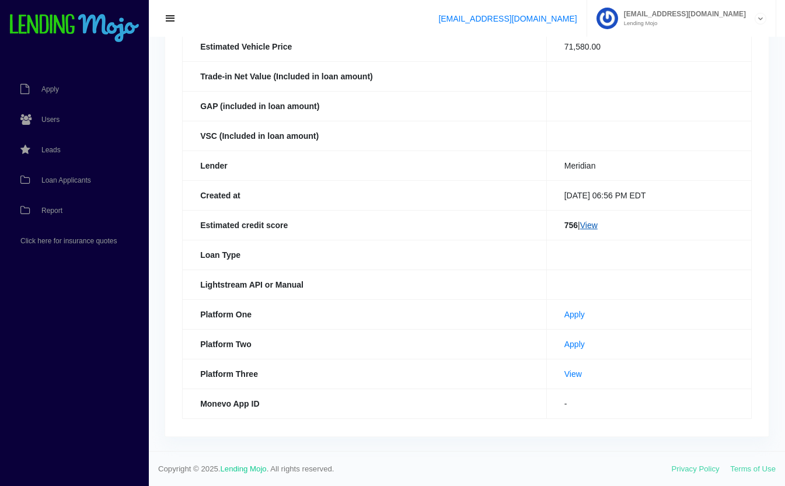
click at [592, 224] on link "View" at bounding box center [589, 225] width 18 height 9
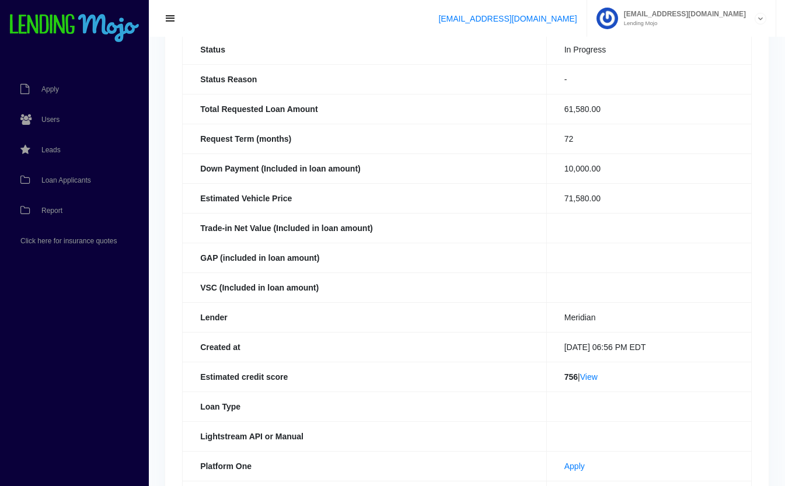
scroll to position [0, 0]
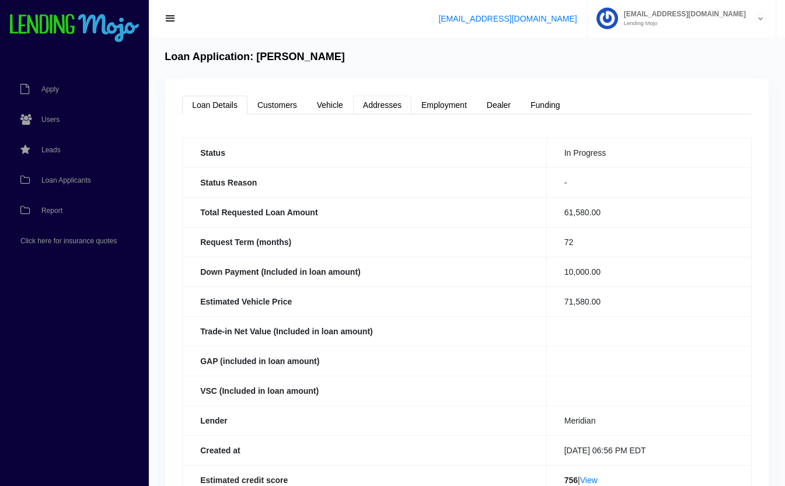
click at [395, 96] on link "Addresses" at bounding box center [382, 105] width 58 height 19
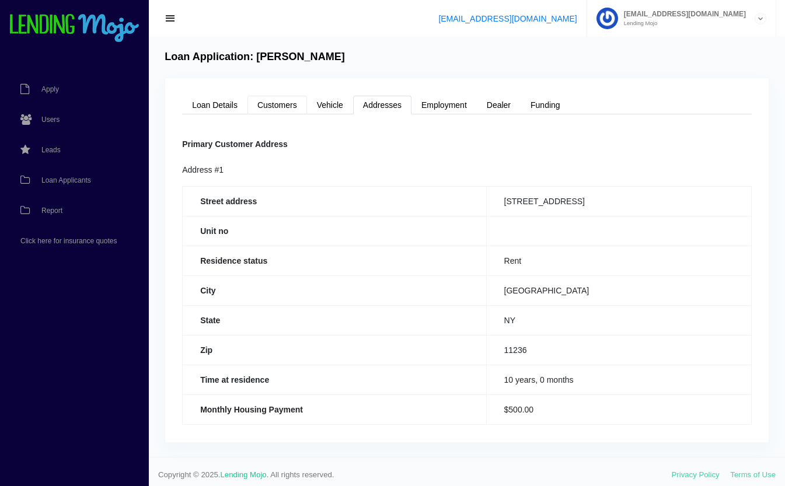
click at [274, 107] on link "Customers" at bounding box center [277, 105] width 60 height 19
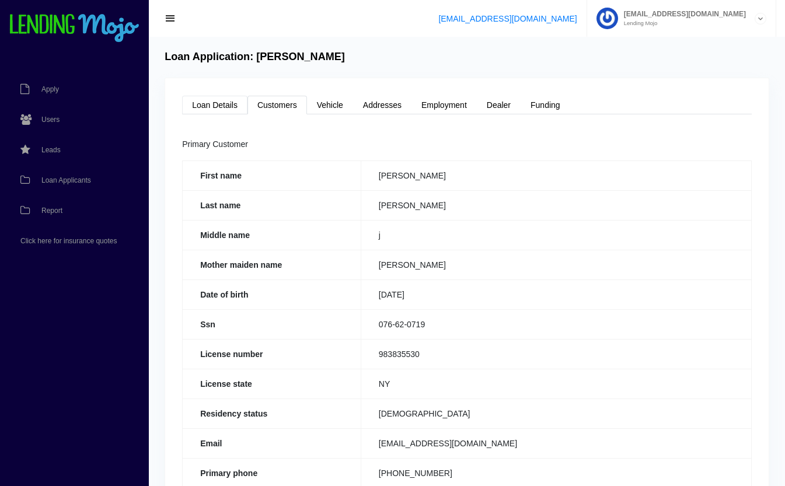
click at [236, 104] on link "Loan Details" at bounding box center [214, 105] width 65 height 19
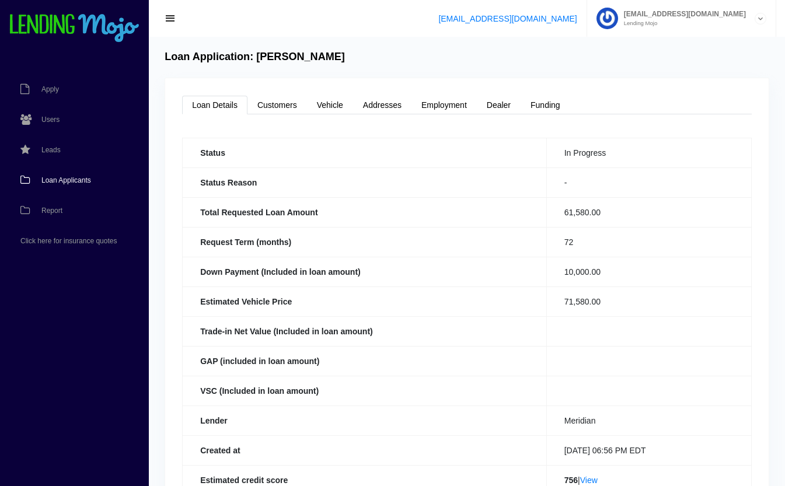
click at [67, 178] on span "Loan Applicants" at bounding box center [66, 180] width 50 height 7
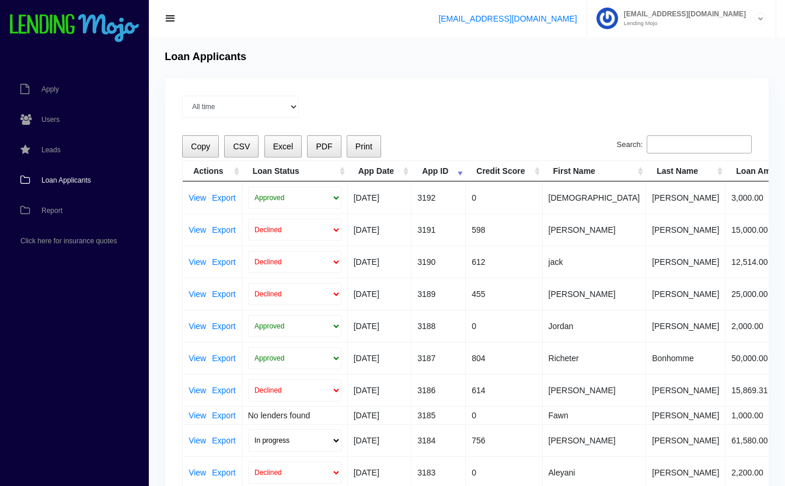
click at [693, 149] on input "Search:" at bounding box center [699, 144] width 105 height 19
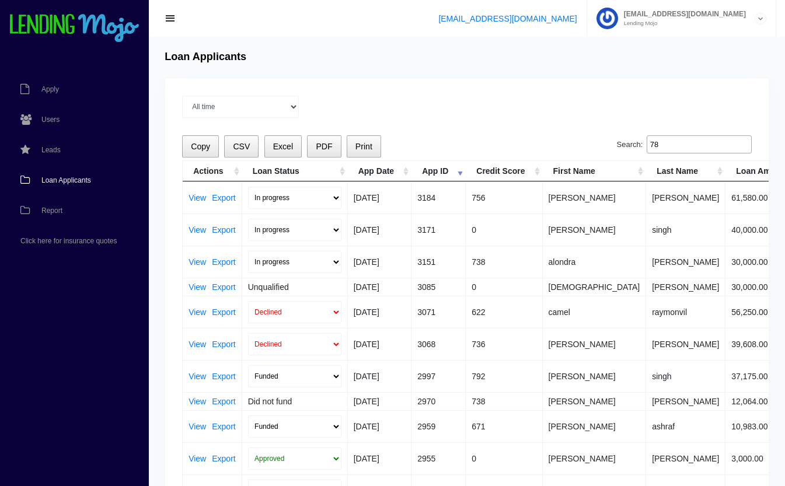
type input "7"
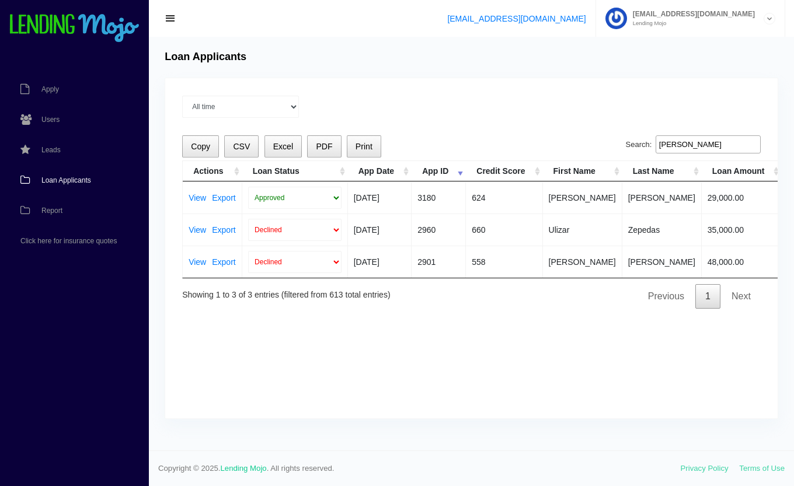
type input "[PERSON_NAME]"
